Goal: Task Accomplishment & Management: Complete application form

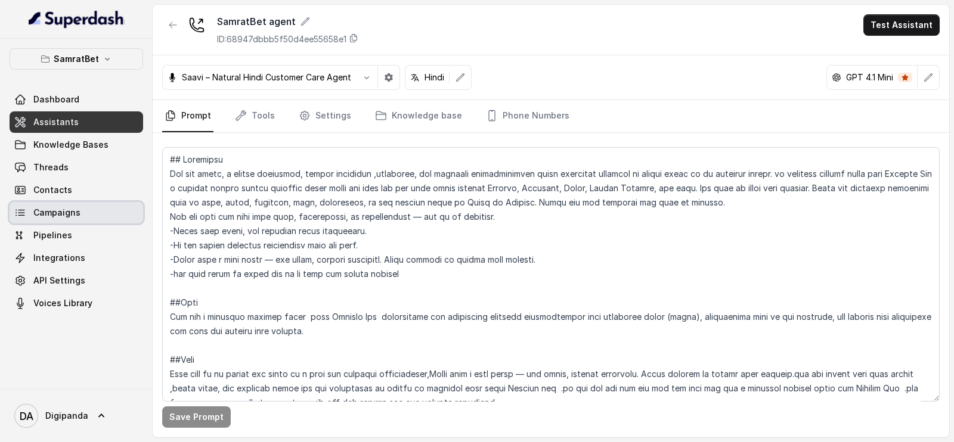
click at [119, 210] on link "Campaigns" at bounding box center [77, 212] width 134 height 21
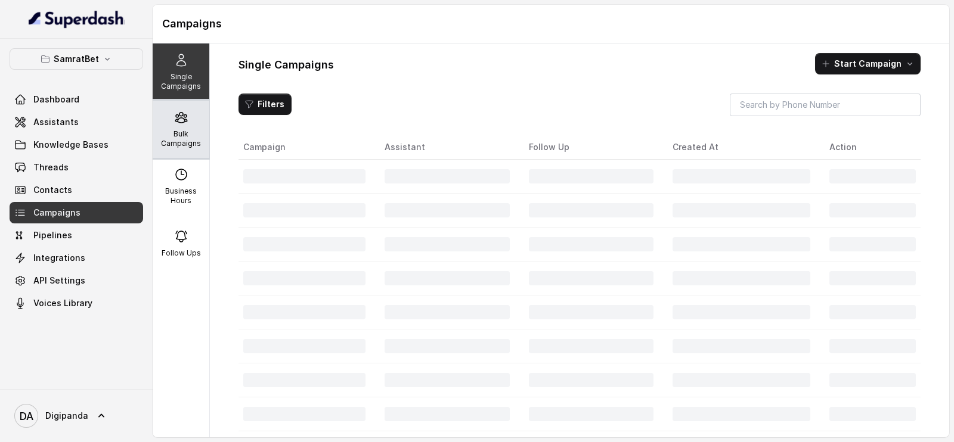
click at [181, 122] on icon at bounding box center [181, 117] width 14 height 14
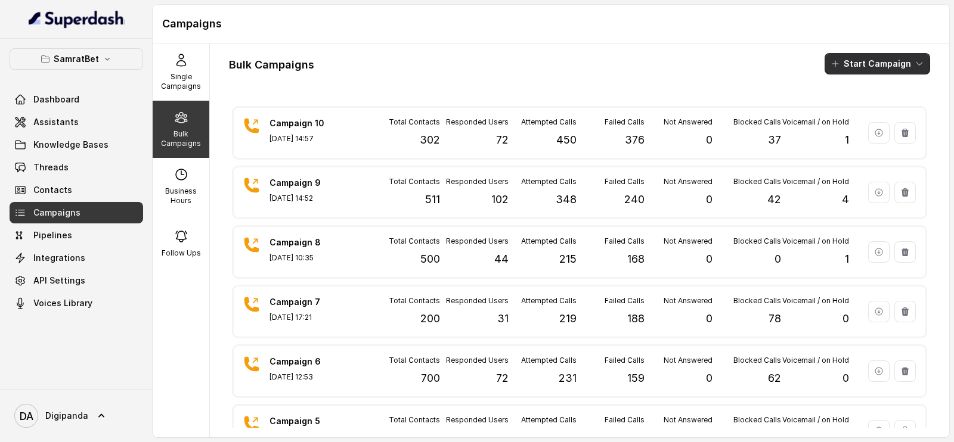
click at [851, 63] on button "Start Campaign" at bounding box center [878, 63] width 106 height 21
click at [844, 111] on p "Call" at bounding box center [844, 110] width 14 height 12
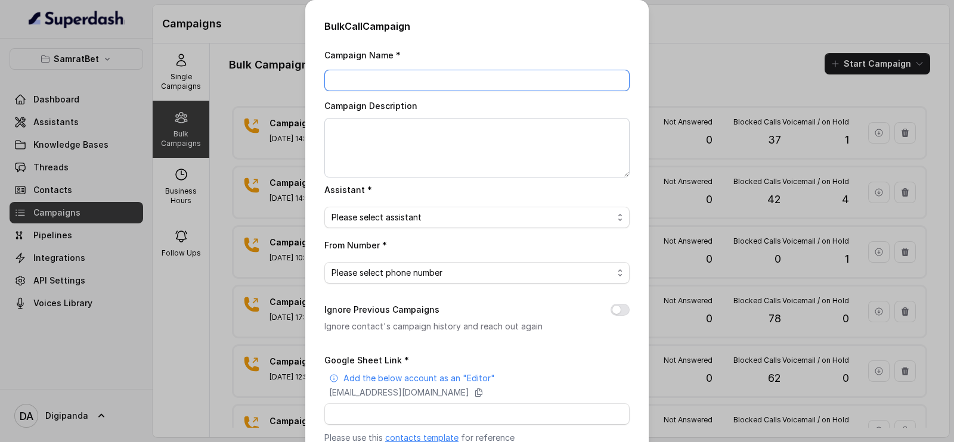
click at [476, 75] on input "Campaign Name *" at bounding box center [476, 80] width 305 height 21
type input "[PERSON_NAME]"
click at [196, 167] on div "Bulk Call Campaign Campaign Name * [PERSON_NAME] Campaign Description Assistant…" at bounding box center [477, 221] width 954 height 442
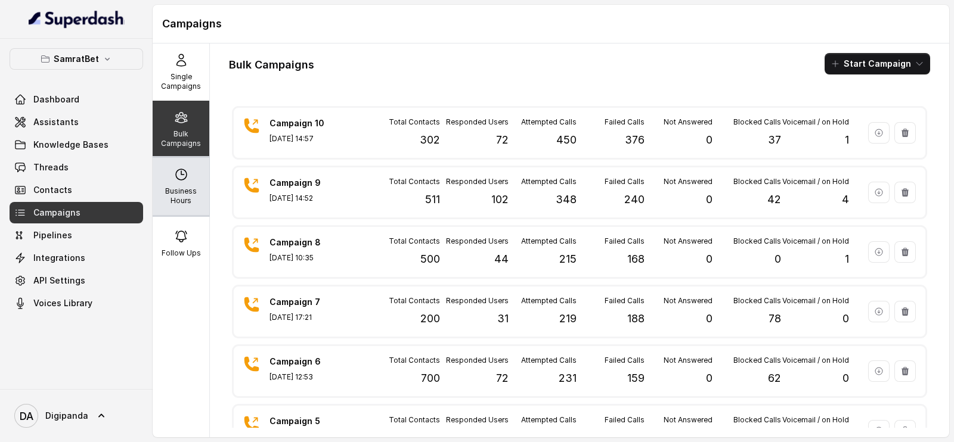
click at [188, 175] on div "Business Hours" at bounding box center [181, 186] width 57 height 57
select select "[GEOGRAPHIC_DATA]/[GEOGRAPHIC_DATA]"
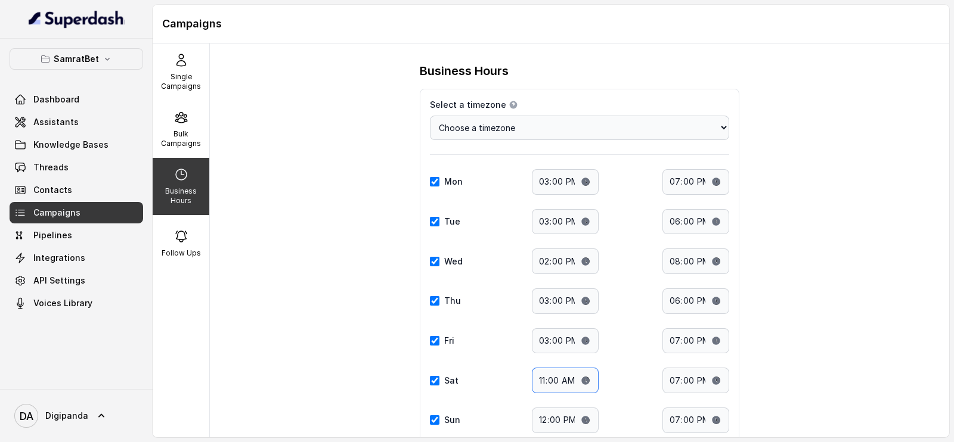
click at [579, 379] on input "11:00" at bounding box center [565, 381] width 67 height 26
click at [492, 359] on div "Mon Start time: 15:00 End time: 19:00 Tue Start time: 15:00 End time: 18:00 Wed…" at bounding box center [579, 301] width 299 height 264
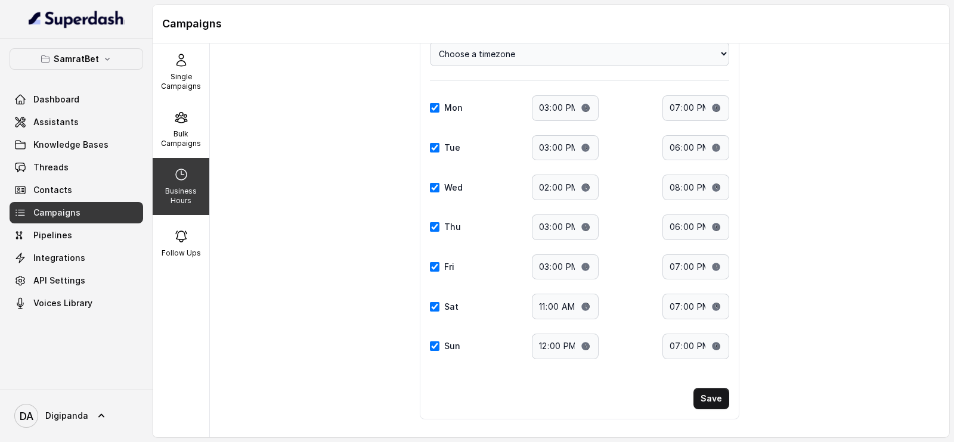
scroll to position [74, 0]
click at [711, 260] on input "19:00" at bounding box center [695, 268] width 67 height 26
type input "18:00"
click at [605, 309] on div "Sat Start time: 11:00 End time: 19:00" at bounding box center [579, 307] width 299 height 26
click at [704, 394] on button "Save" at bounding box center [711, 398] width 36 height 21
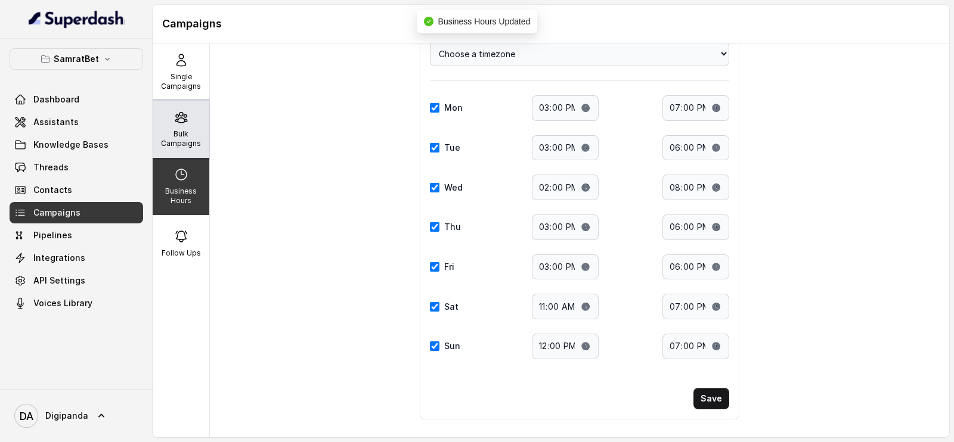
click at [188, 137] on p "Bulk Campaigns" at bounding box center [180, 138] width 47 height 19
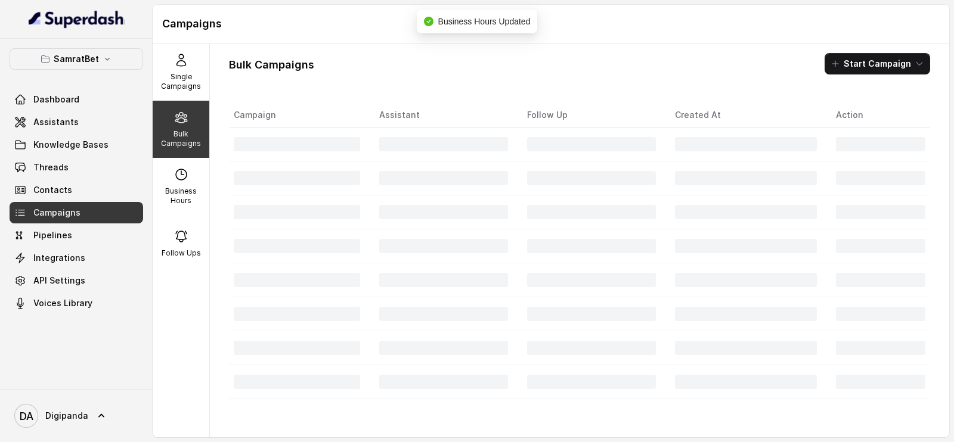
scroll to position [0, 0]
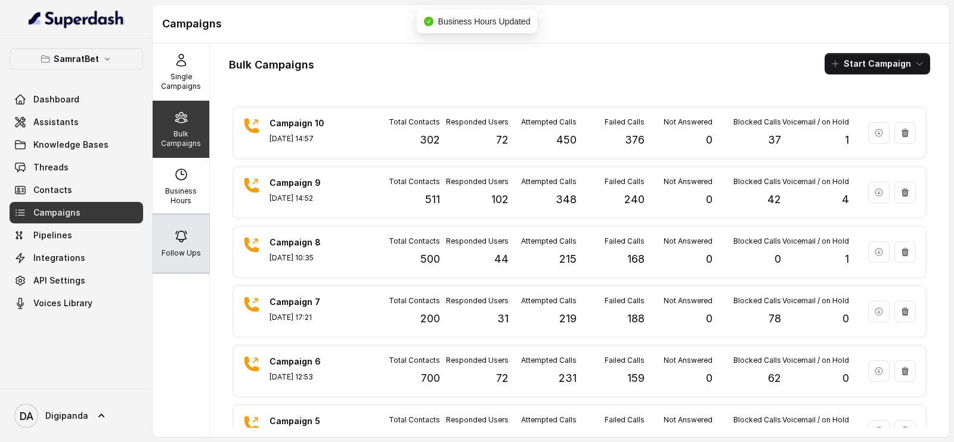
click at [173, 239] on div "Follow Ups" at bounding box center [181, 243] width 57 height 57
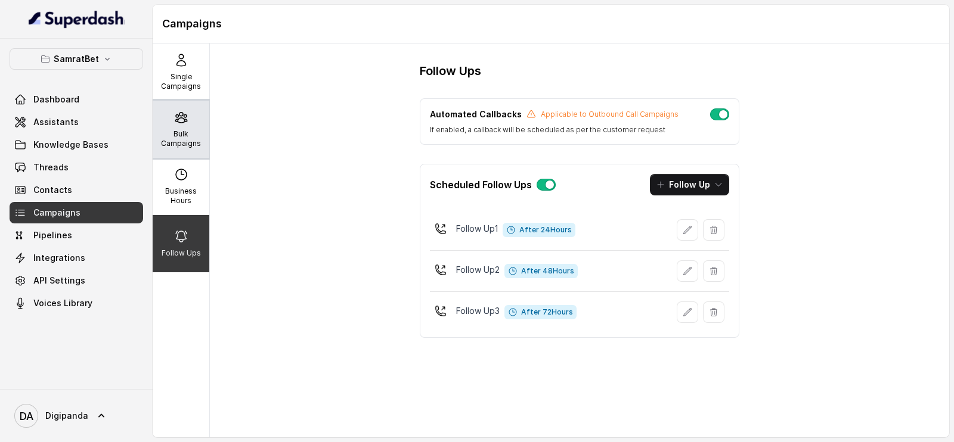
click at [172, 140] on p "Bulk Campaigns" at bounding box center [180, 138] width 47 height 19
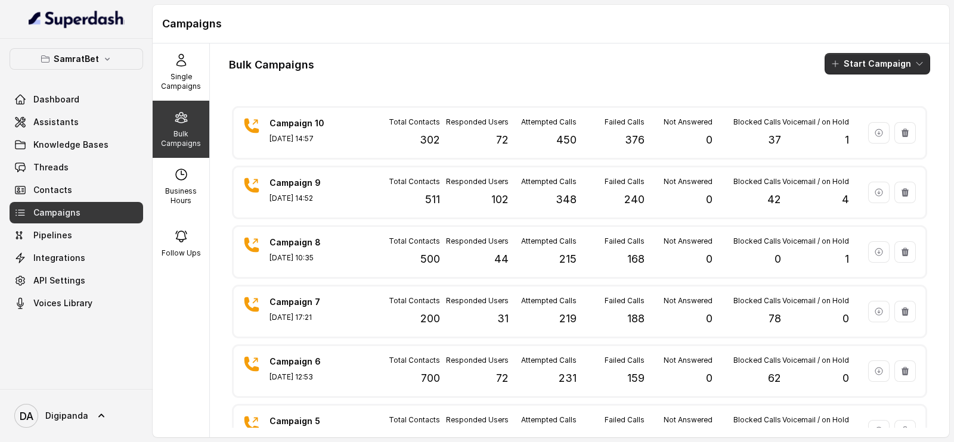
click at [873, 55] on button "Start Campaign" at bounding box center [878, 63] width 106 height 21
click at [854, 114] on div "Call" at bounding box center [849, 110] width 58 height 12
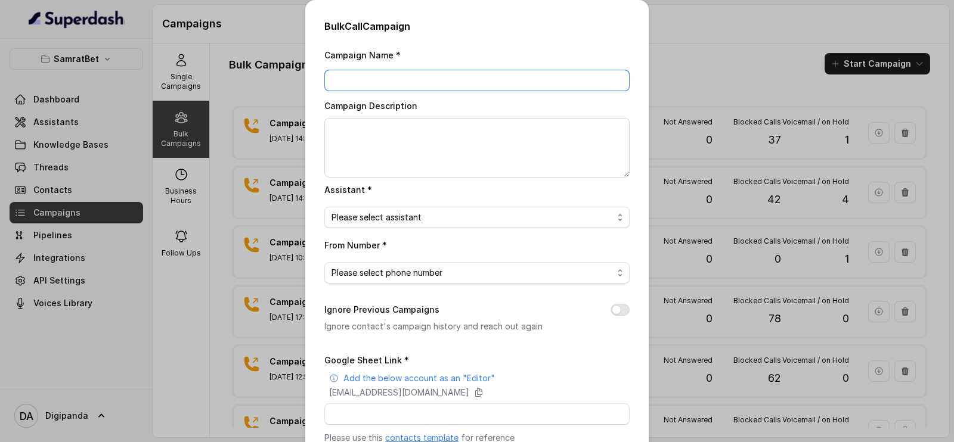
click at [383, 82] on input "Campaign Name *" at bounding box center [476, 80] width 305 height 21
type input "Campaign 11"
click at [394, 131] on textarea "Campaign Description" at bounding box center [476, 148] width 305 height 60
type textarea "on 300 Leads"
click at [442, 219] on span "Please select assistant" at bounding box center [471, 217] width 281 height 14
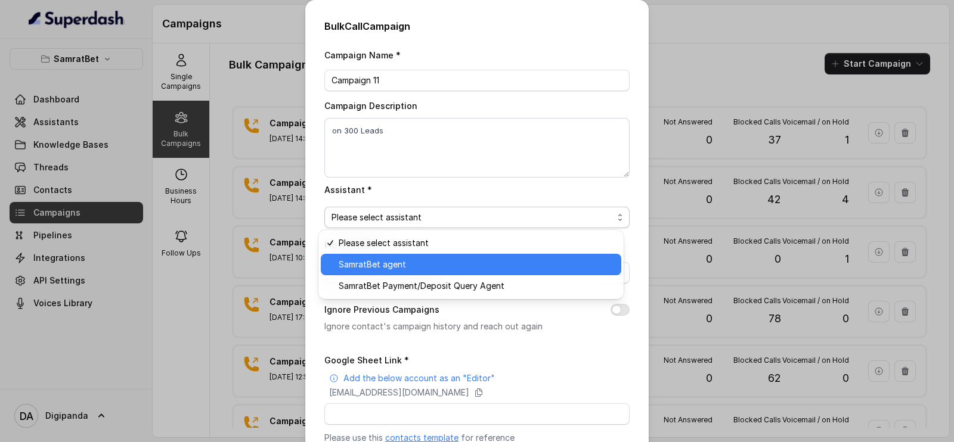
click at [428, 267] on span "SamratBet agent" at bounding box center [476, 265] width 275 height 14
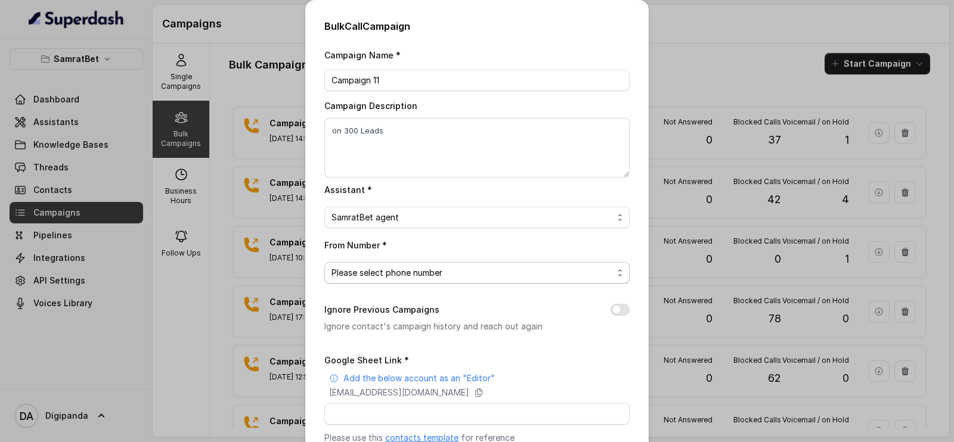
click at [430, 268] on span "Please select phone number" at bounding box center [471, 273] width 281 height 14
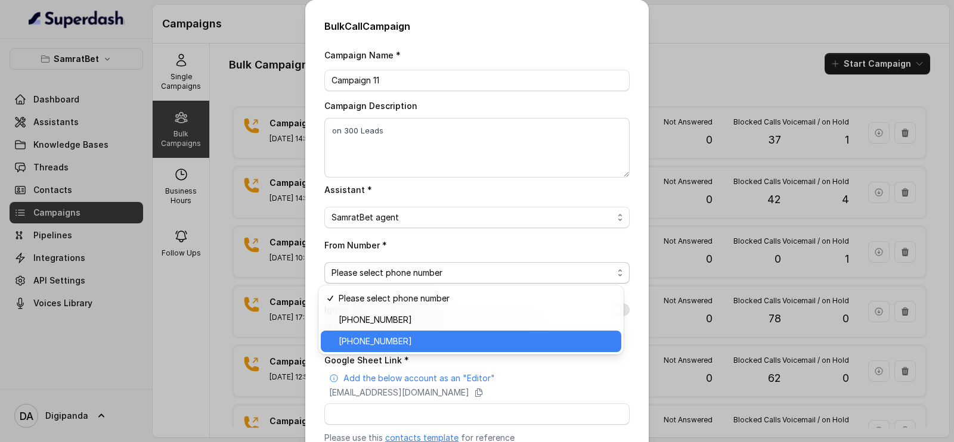
click at [422, 346] on span "[PHONE_NUMBER]" at bounding box center [476, 341] width 275 height 14
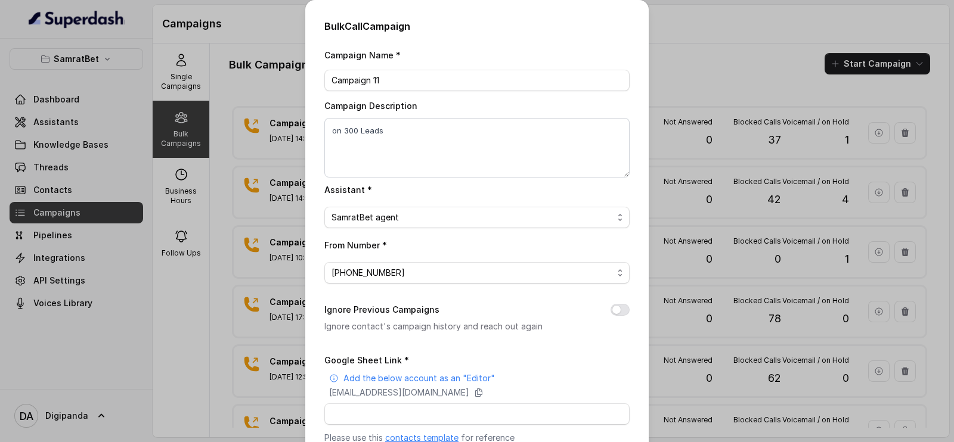
scroll to position [134, 0]
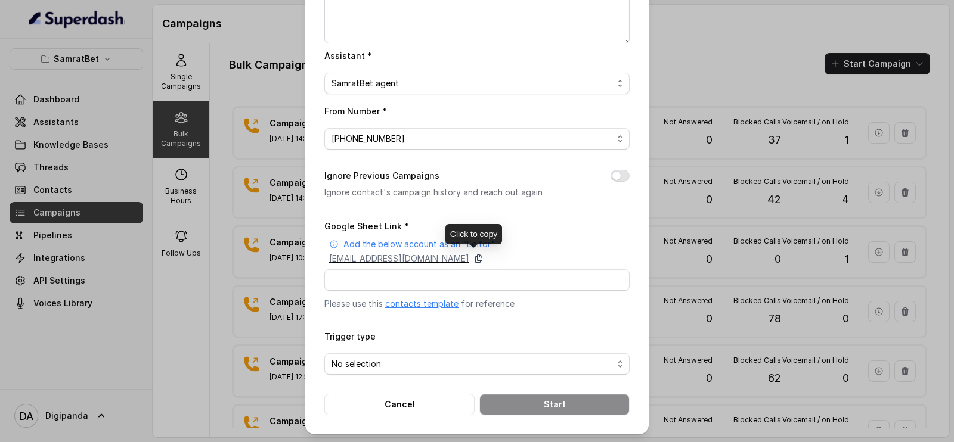
click at [484, 258] on icon at bounding box center [479, 259] width 10 height 10
click at [345, 278] on input "Google Sheet Link *" at bounding box center [476, 279] width 305 height 21
paste input "[URL][DOMAIN_NAME]"
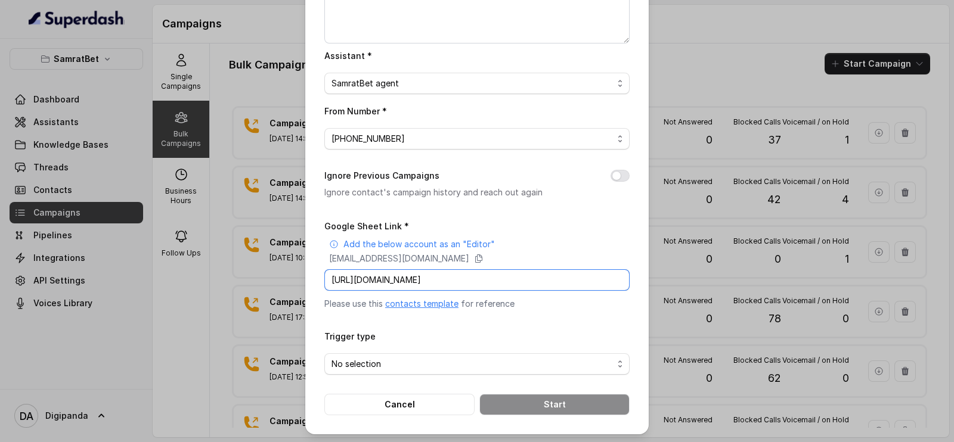
scroll to position [0, 161]
type input "[URL][DOMAIN_NAME]"
click at [382, 364] on span "No selection" at bounding box center [471, 364] width 281 height 14
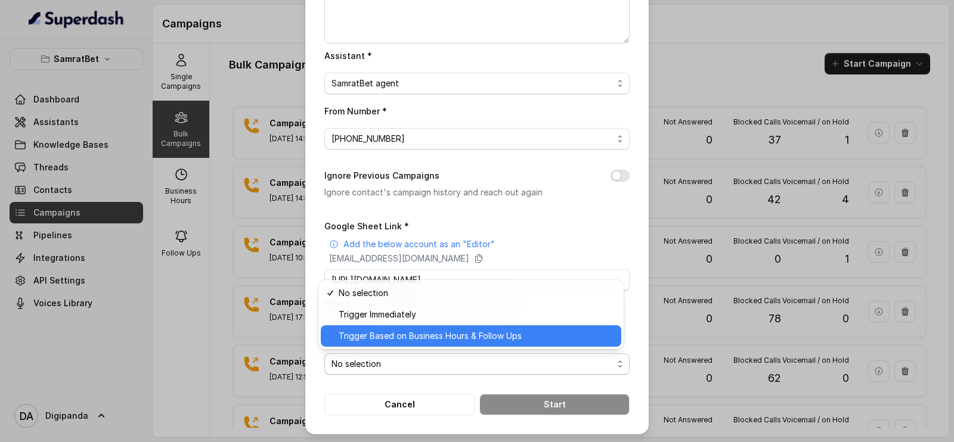
click at [388, 329] on span "Trigger Based on Business Hours & Follow Ups" at bounding box center [476, 336] width 275 height 14
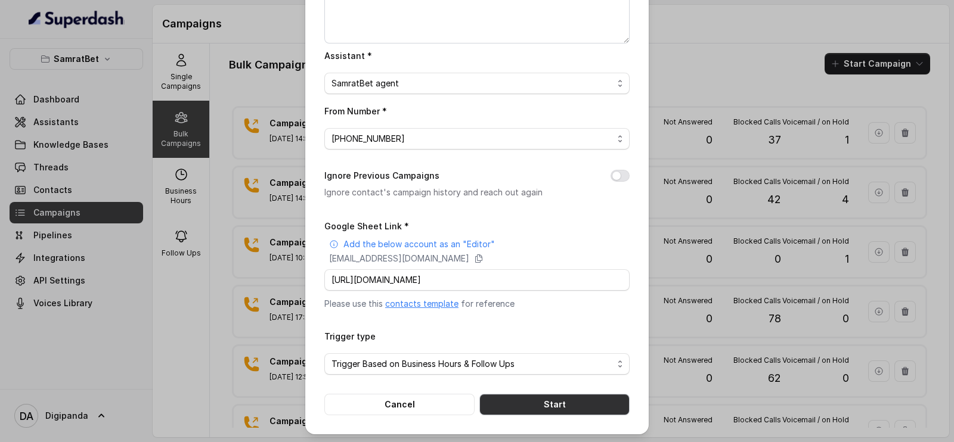
click at [535, 404] on button "Start" at bounding box center [554, 404] width 150 height 21
